Goal: Browse casually: Explore the website without a specific task or goal

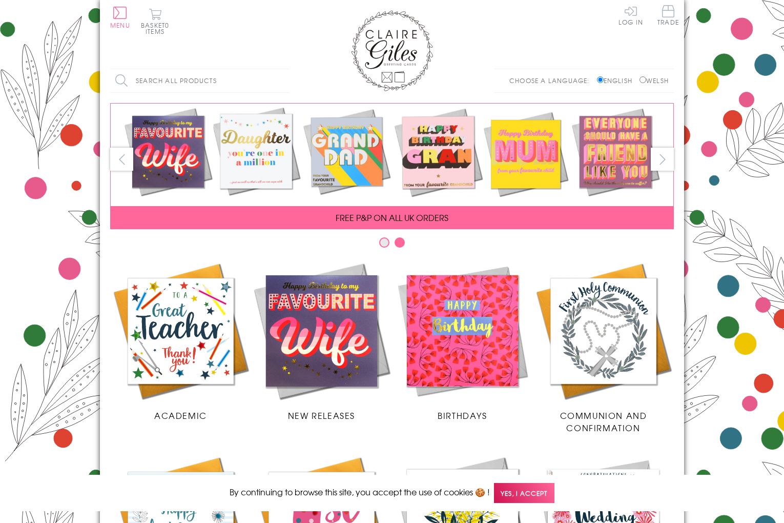
scroll to position [374, 0]
